Goal: Task Accomplishment & Management: Use online tool/utility

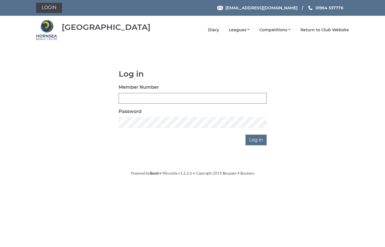
click at [122, 97] on input "Member Number" at bounding box center [193, 98] width 148 height 11
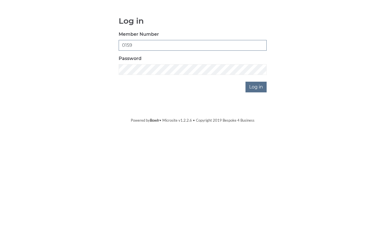
type input "0159"
click at [127, 80] on div "Log in Member Number 0159 Password Log in" at bounding box center [193, 108] width 157 height 76
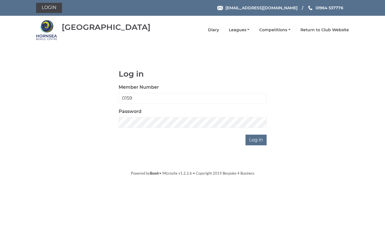
click at [95, 155] on body "Login hornseaindoorbowls@gmail.com 01964 537776 Hornsea Bowls Centre" at bounding box center [192, 88] width 385 height 176
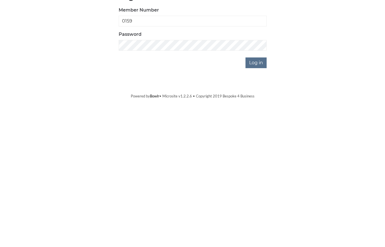
click at [258, 135] on input "Log in" at bounding box center [256, 140] width 21 height 11
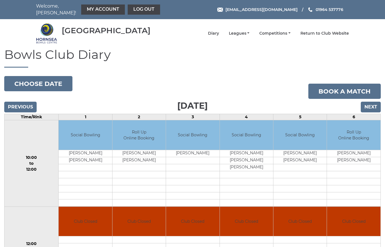
click at [93, 7] on link "My Account" at bounding box center [103, 10] width 44 height 10
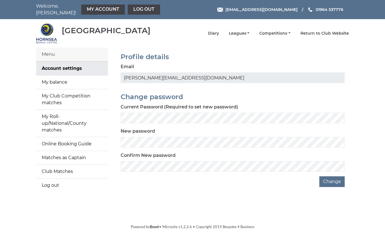
click at [90, 9] on link "My Account" at bounding box center [103, 10] width 44 height 10
click at [47, 80] on link "My balance" at bounding box center [72, 83] width 72 height 14
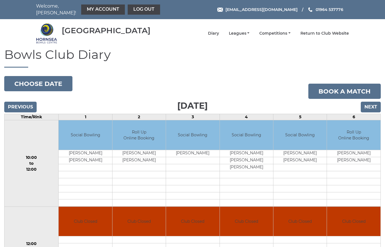
click at [25, 76] on button "Choose date" at bounding box center [38, 83] width 68 height 15
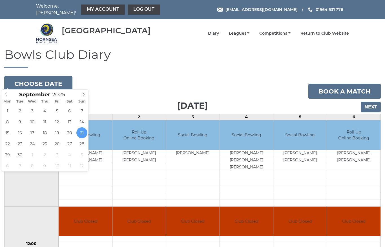
type input "[DATE]"
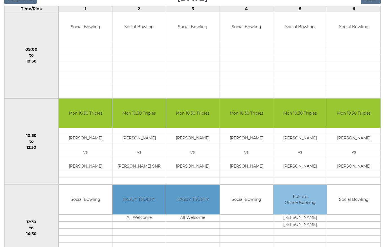
scroll to position [108, 0]
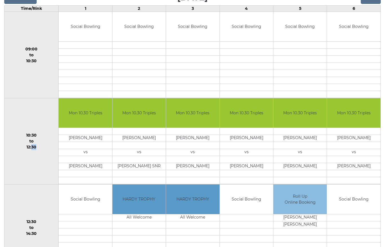
click at [24, 174] on td "10:30 to 12:30" at bounding box center [32, 141] width 54 height 87
